Goal: Navigation & Orientation: Find specific page/section

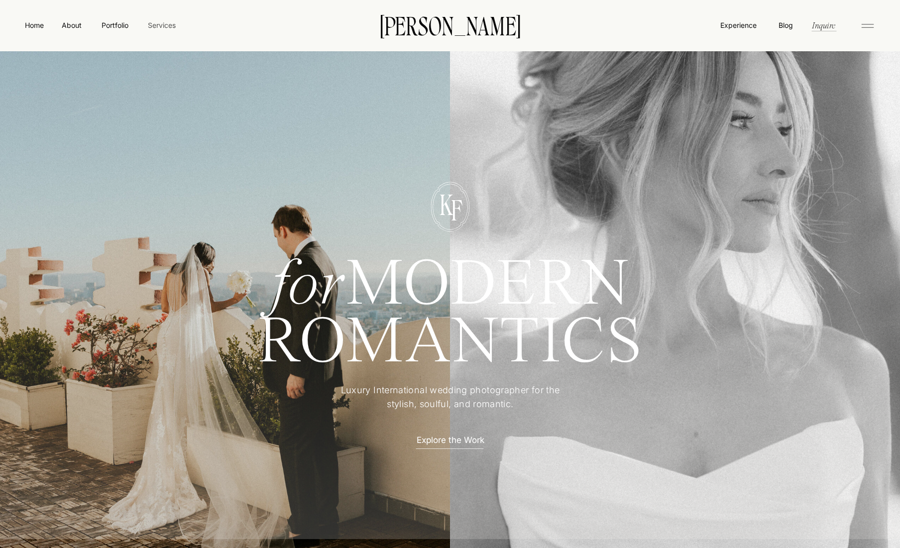
click at [168, 24] on nav "Services" at bounding box center [161, 25] width 29 height 10
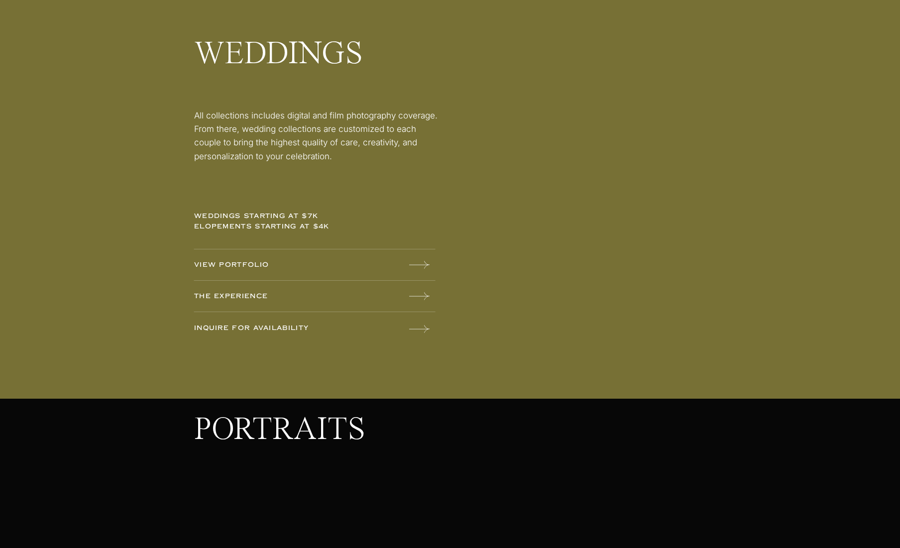
scroll to position [1254, 0]
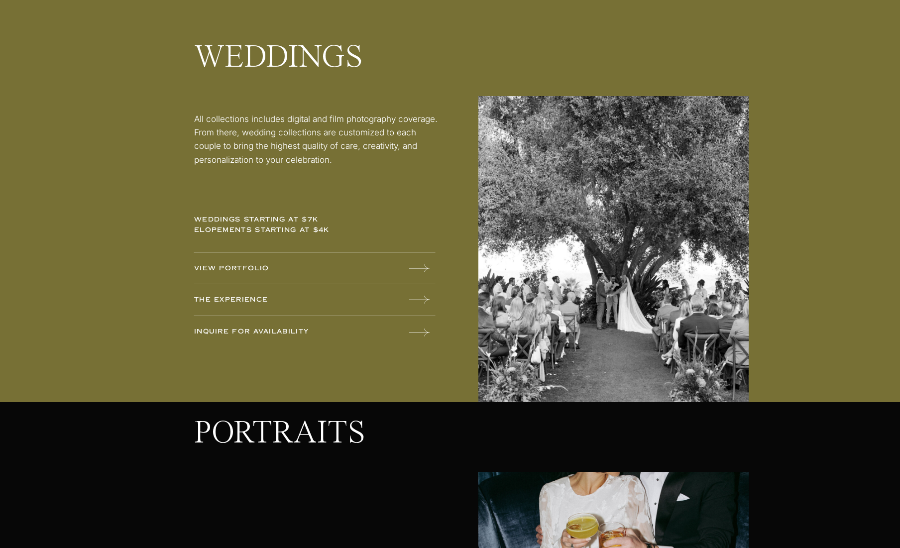
click at [423, 298] on icon at bounding box center [419, 300] width 20 height 20
